Goal: Task Accomplishment & Management: Use online tool/utility

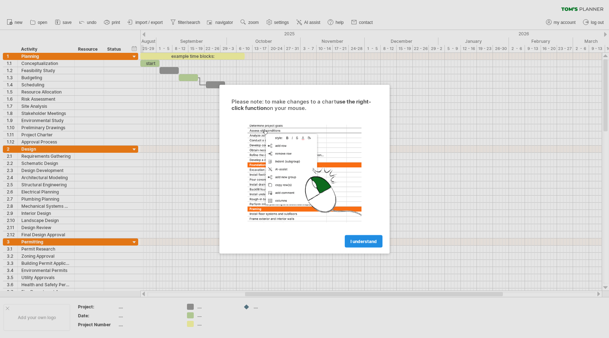
click at [366, 243] on link "I understand" at bounding box center [364, 241] width 38 height 12
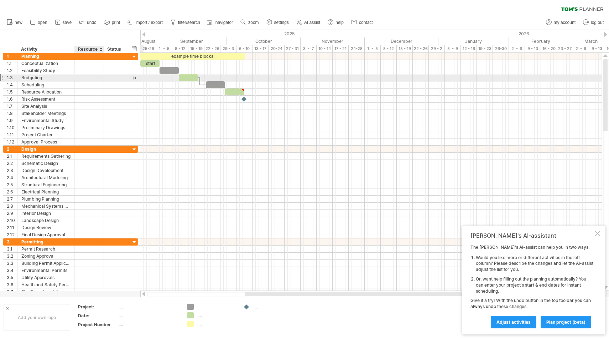
click at [108, 80] on div at bounding box center [116, 77] width 16 height 7
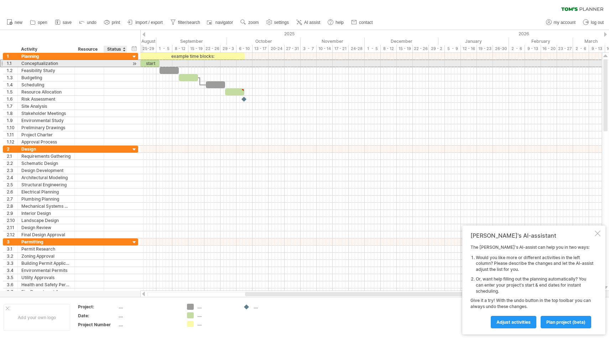
click at [110, 65] on div at bounding box center [116, 63] width 16 height 7
click at [171, 67] on div at bounding box center [169, 70] width 19 height 7
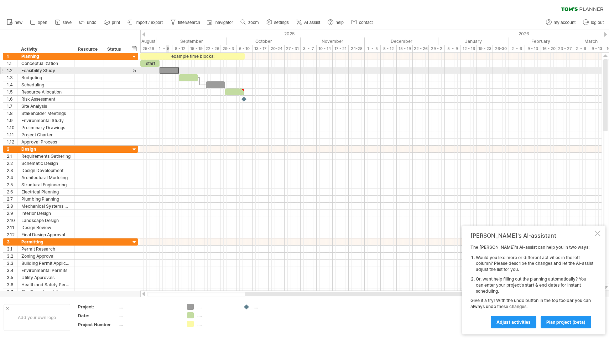
click at [168, 70] on div at bounding box center [169, 70] width 19 height 7
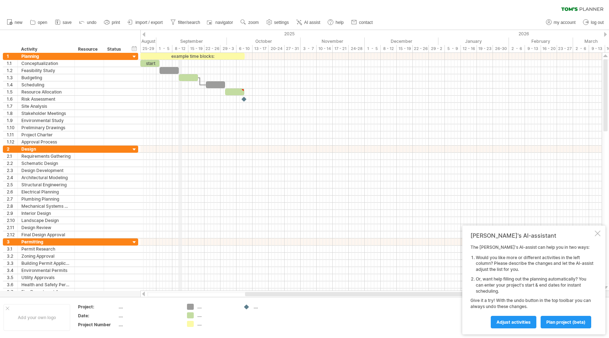
click at [180, 50] on div "8 - 12" at bounding box center [181, 48] width 16 height 7
click at [523, 325] on link "Adjust activities" at bounding box center [514, 321] width 46 height 12
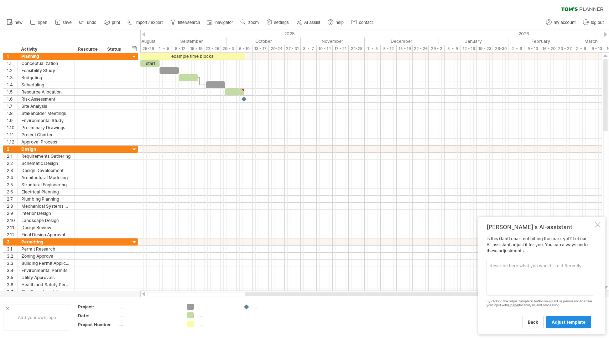
click at [554, 322] on span "adjust template" at bounding box center [569, 321] width 34 height 5
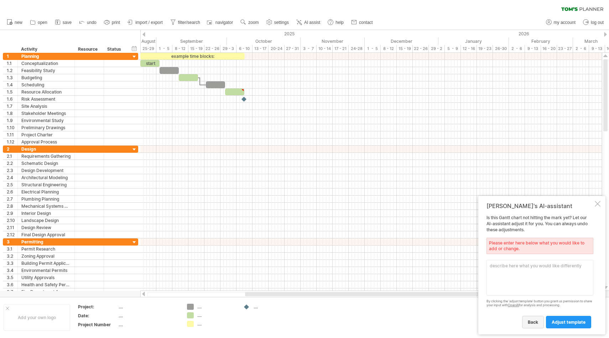
click at [543, 321] on link "back" at bounding box center [534, 321] width 22 height 12
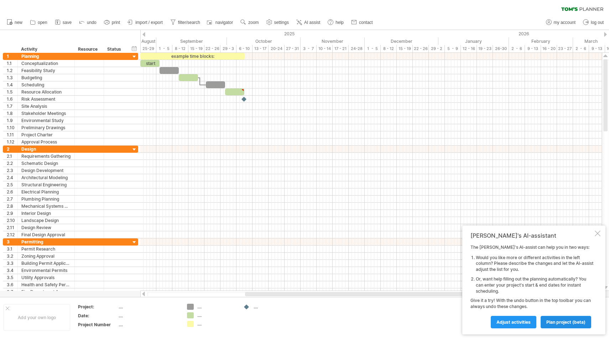
click at [567, 323] on span "plan project (beta)" at bounding box center [566, 321] width 39 height 5
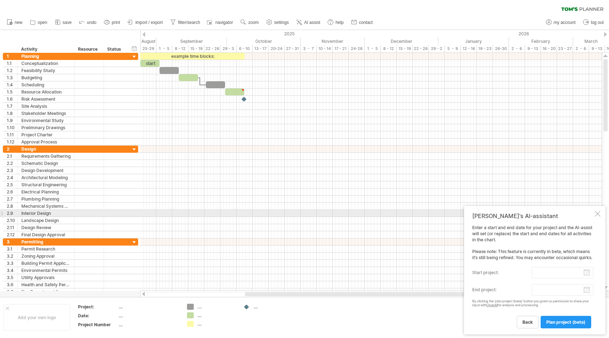
click at [597, 215] on div "[PERSON_NAME]'s AI-assistant Enter a start and end date for your project and th…" at bounding box center [534, 270] width 141 height 128
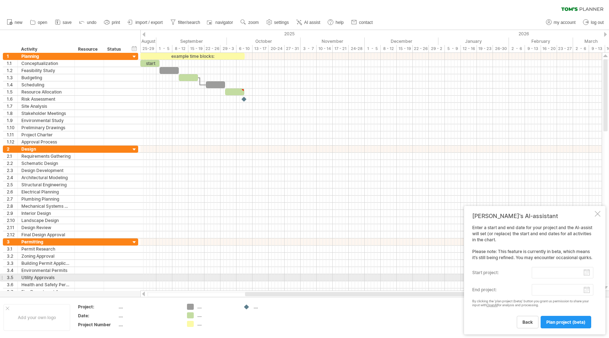
click at [541, 281] on div "Enter a start and end date for your project and the AI-assist will set (or repl…" at bounding box center [533, 276] width 121 height 103
click at [564, 276] on input "start project:" at bounding box center [563, 272] width 62 height 11
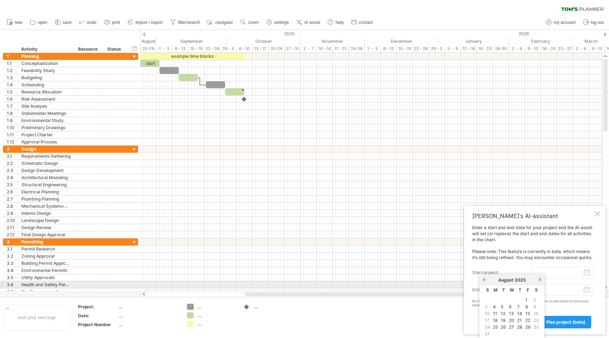
click at [481, 283] on div "previous next [DATE]" at bounding box center [512, 279] width 65 height 11
click at [485, 282] on div "previous next [DATE]" at bounding box center [512, 279] width 65 height 11
click at [484, 284] on div "previous next [DATE]" at bounding box center [512, 279] width 65 height 11
click at [484, 283] on div "previous next [DATE]" at bounding box center [512, 279] width 65 height 11
click at [484, 282] on div "previous next [DATE]" at bounding box center [512, 279] width 65 height 11
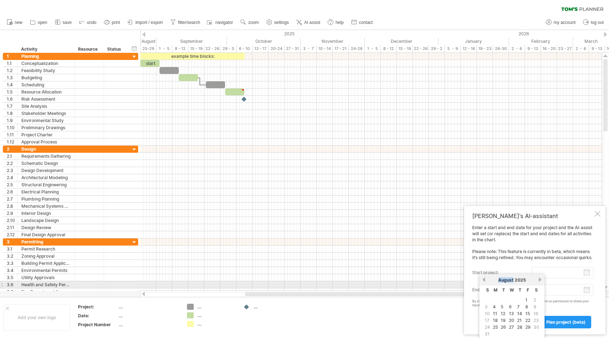
click at [484, 282] on div "previous next [DATE]" at bounding box center [512, 279] width 65 height 11
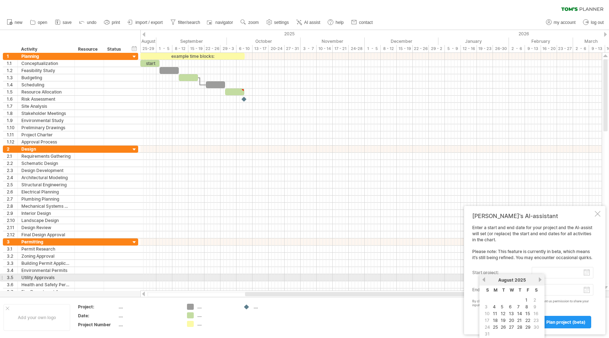
click at [484, 281] on link "previous" at bounding box center [484, 279] width 5 height 5
click at [541, 279] on link "next" at bounding box center [540, 279] width 5 height 5
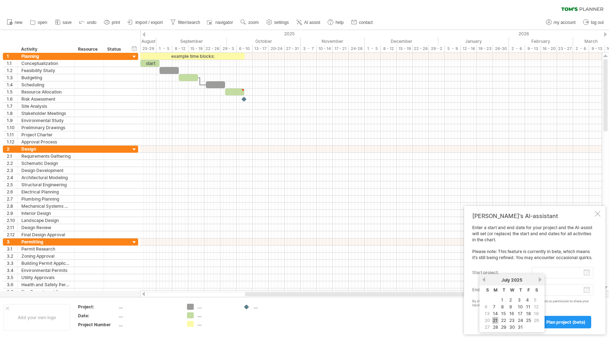
click at [497, 318] on link "21" at bounding box center [496, 320] width 6 height 7
type input "********"
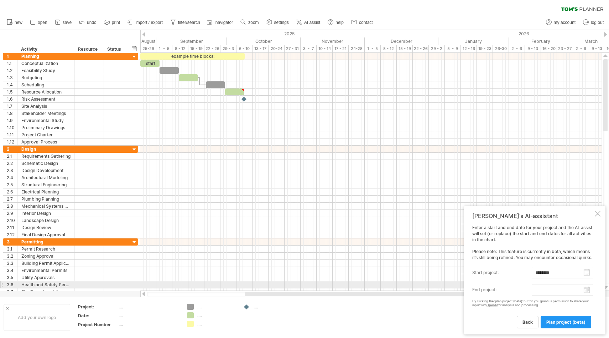
click at [557, 287] on body "progress(100%) Trying to reach [DOMAIN_NAME] Connected again... 0% clear filter…" at bounding box center [304, 169] width 609 height 339
click at [604, 281] on link "next" at bounding box center [605, 280] width 5 height 5
click at [604, 282] on link "next" at bounding box center [605, 280] width 5 height 5
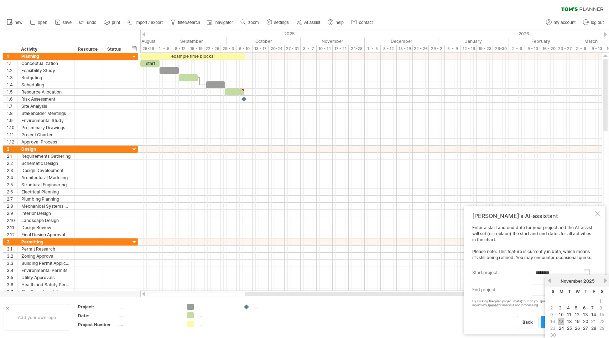
click at [562, 321] on link "17" at bounding box center [562, 321] width 6 height 7
type input "********"
click at [562, 320] on span "plan project (beta)" at bounding box center [566, 321] width 39 height 5
